Goal: Find specific page/section: Find specific page/section

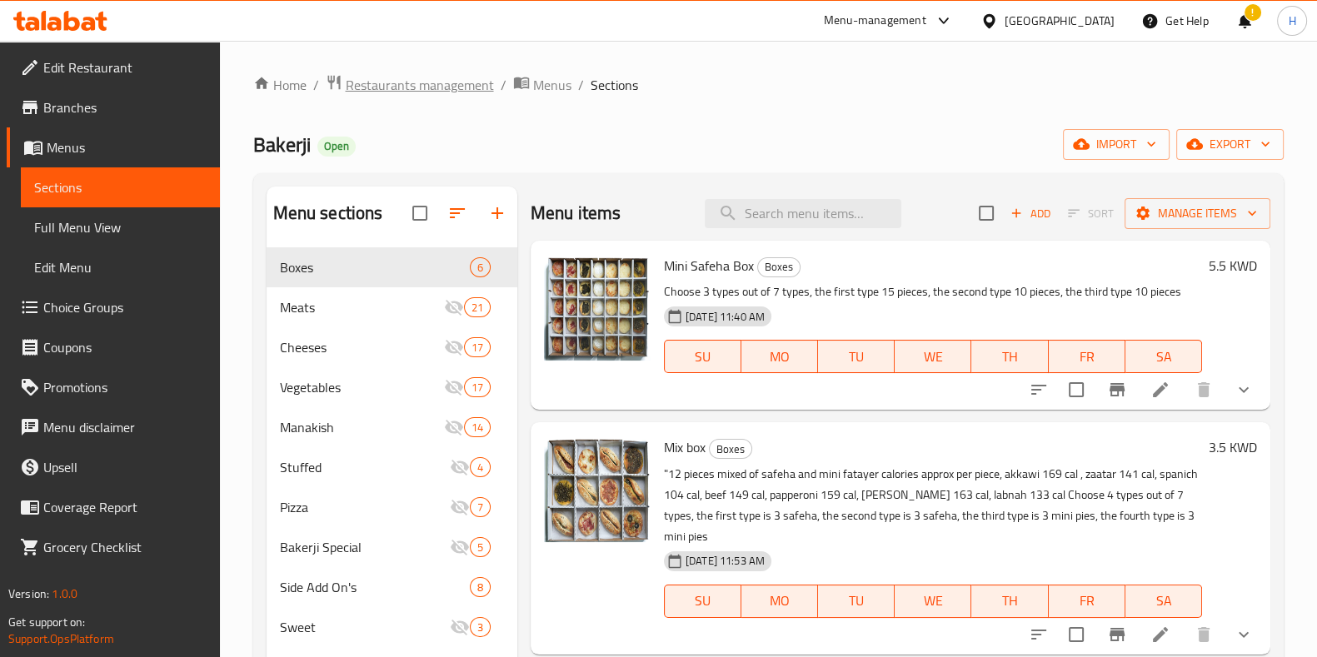
click at [416, 90] on span "Restaurants management" at bounding box center [420, 85] width 148 height 20
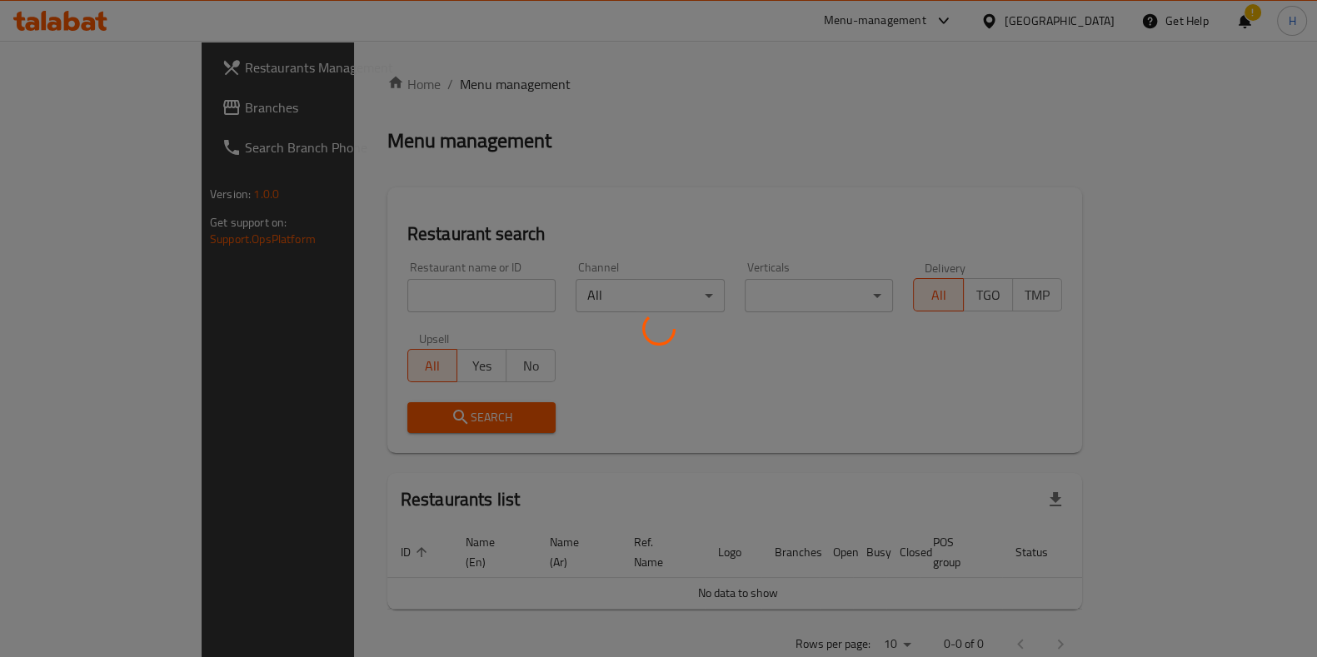
click at [338, 314] on div at bounding box center [658, 328] width 1317 height 657
click at [321, 294] on div at bounding box center [658, 328] width 1317 height 657
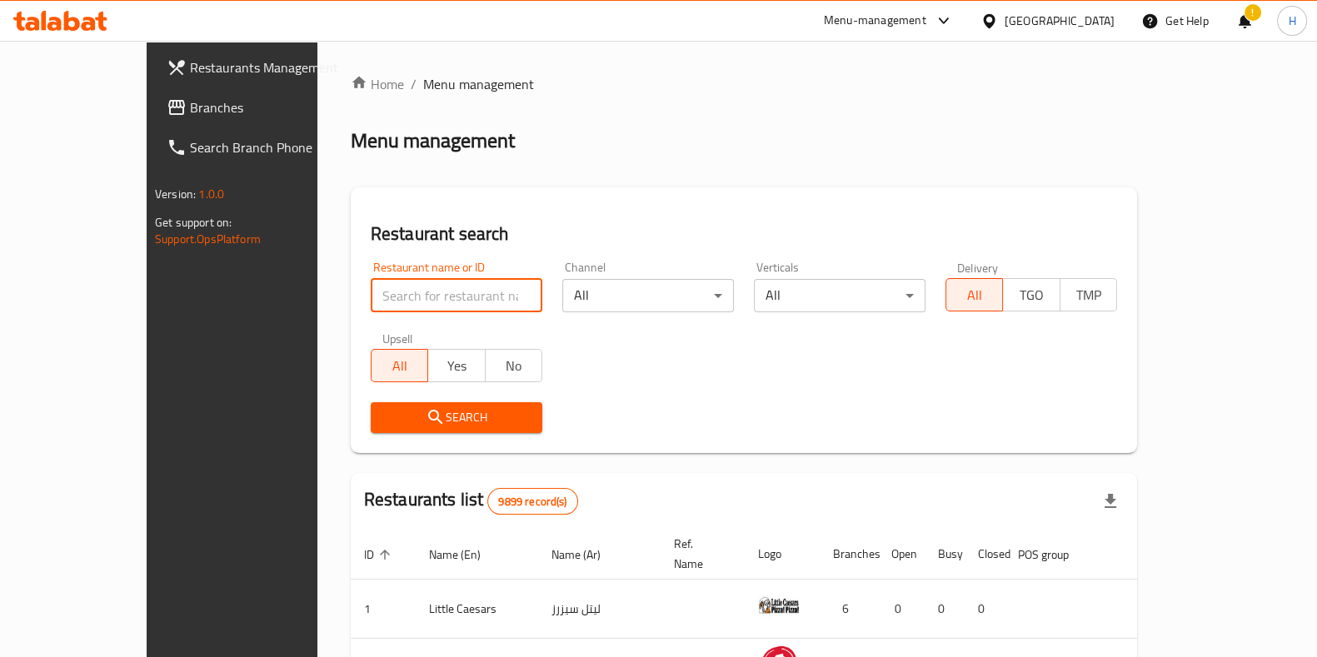
click at [371, 294] on input "search" at bounding box center [457, 295] width 172 height 33
type input "bliss"
click button "Search" at bounding box center [457, 417] width 172 height 31
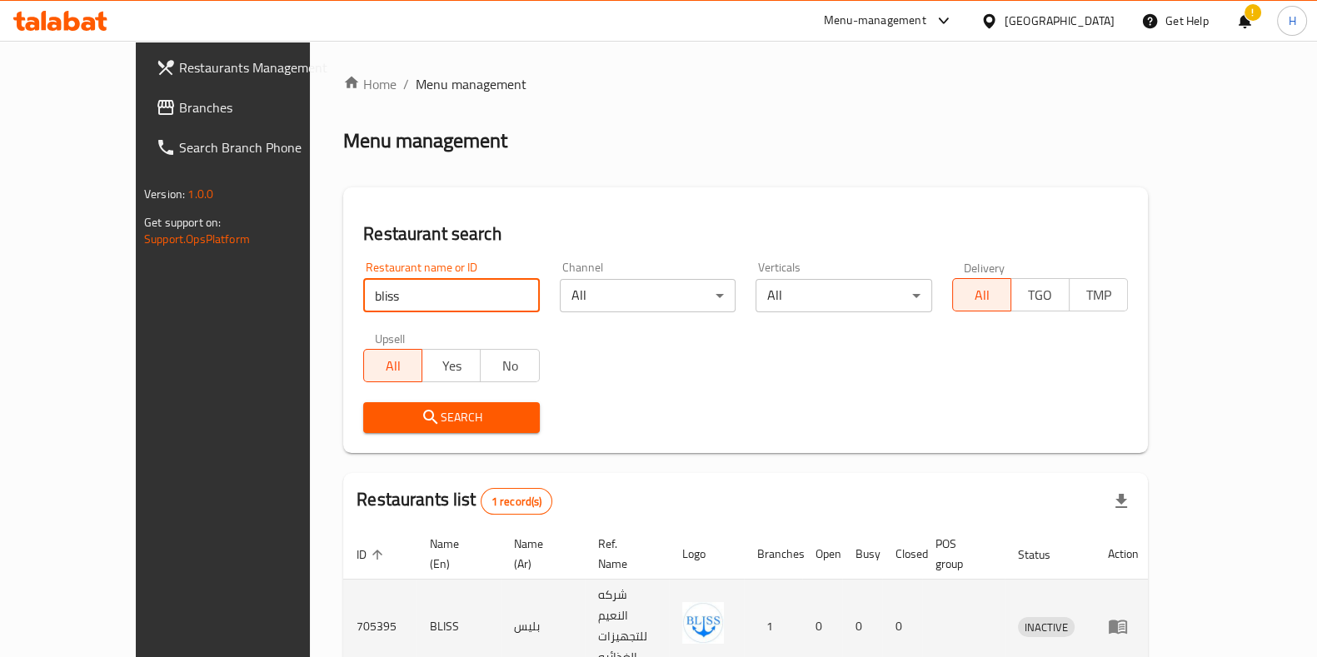
click at [416, 583] on td "BLISS" at bounding box center [458, 627] width 84 height 94
copy td "BLISS"
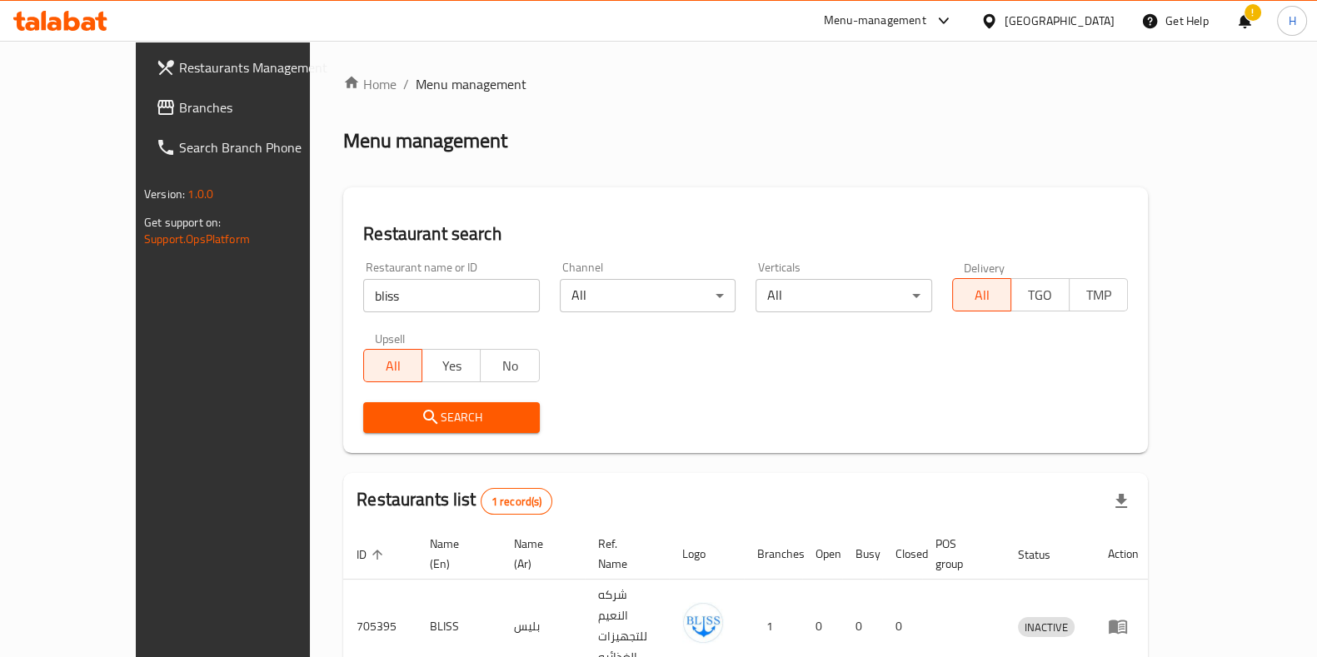
click at [916, 22] on div "Menu-management" at bounding box center [875, 21] width 102 height 20
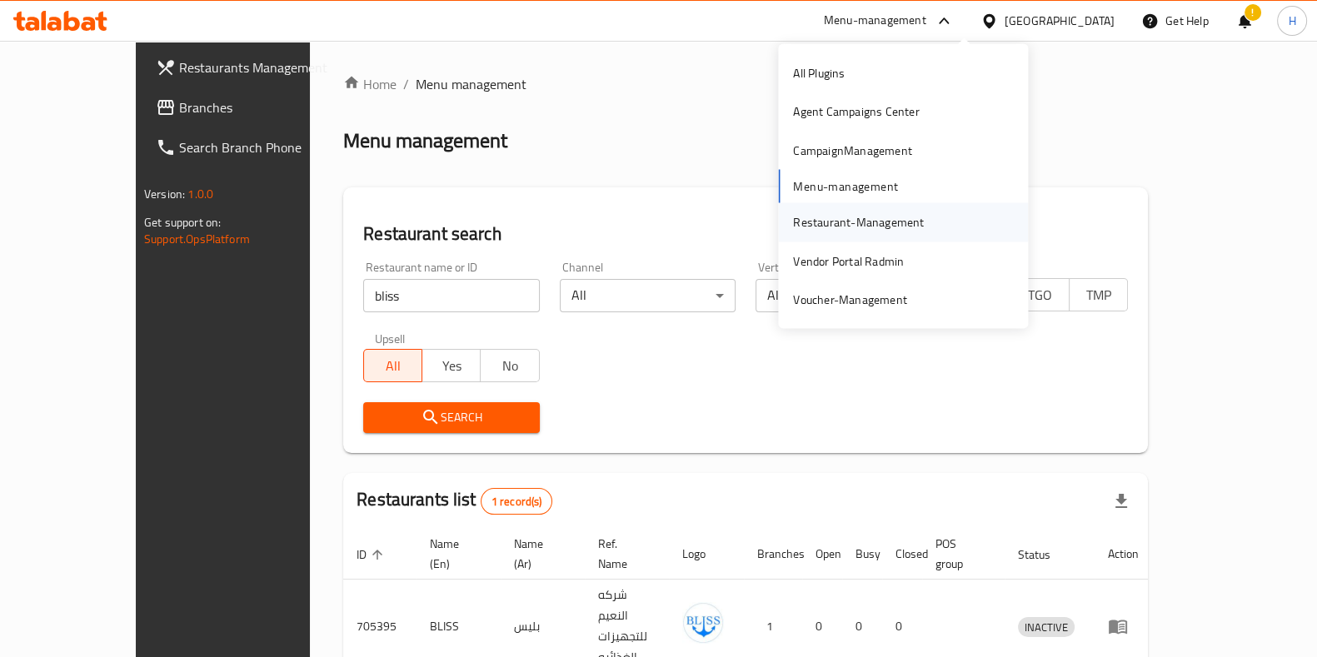
click at [820, 231] on div "Restaurant-Management" at bounding box center [858, 222] width 131 height 18
